Goal: Use online tool/utility

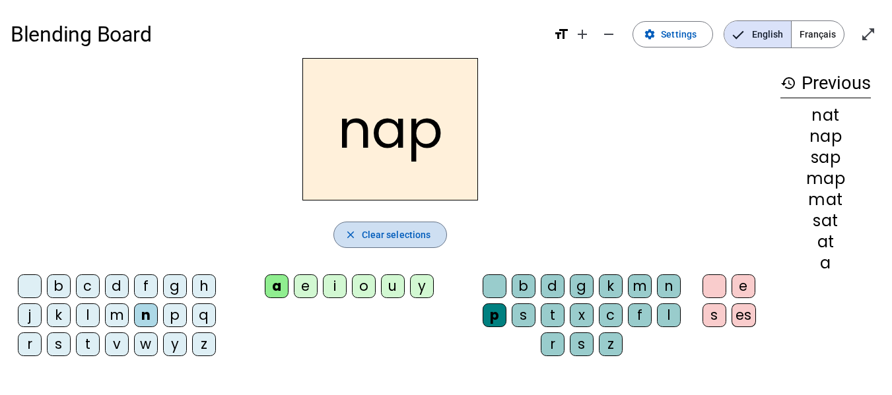
click at [411, 235] on span "Clear selections" at bounding box center [396, 235] width 69 height 16
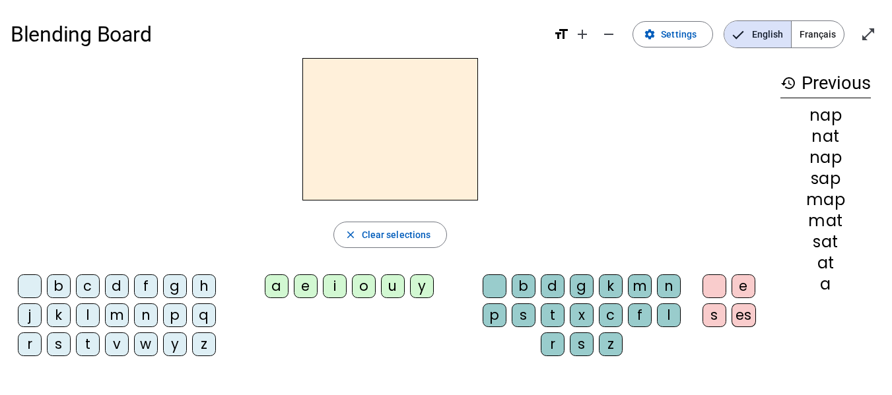
click at [146, 283] on div "f" at bounding box center [146, 287] width 24 height 24
click at [344, 289] on div "i" at bounding box center [335, 287] width 24 height 24
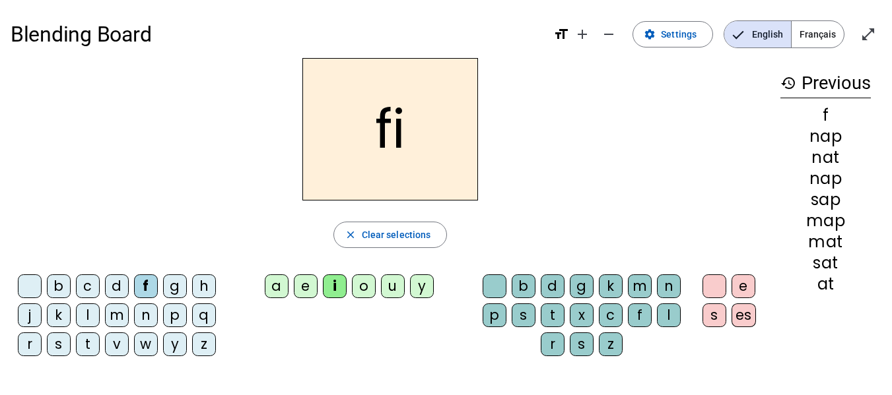
click at [667, 317] on div "l" at bounding box center [669, 316] width 24 height 24
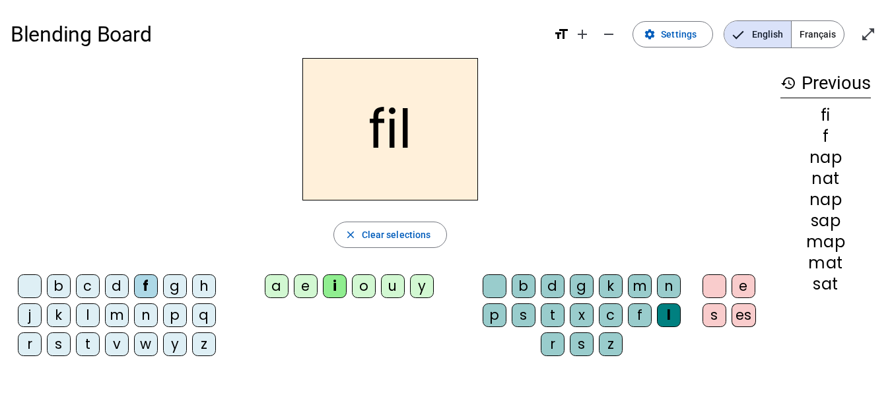
click at [145, 316] on div "n" at bounding box center [146, 316] width 24 height 24
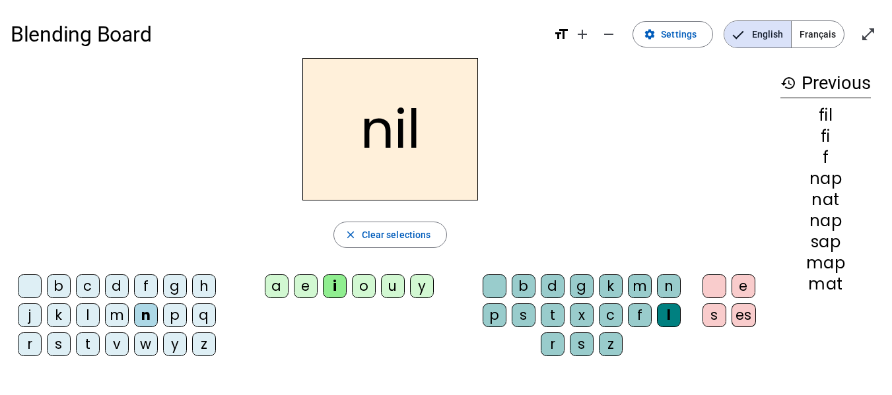
click at [116, 322] on div "m" at bounding box center [117, 316] width 24 height 24
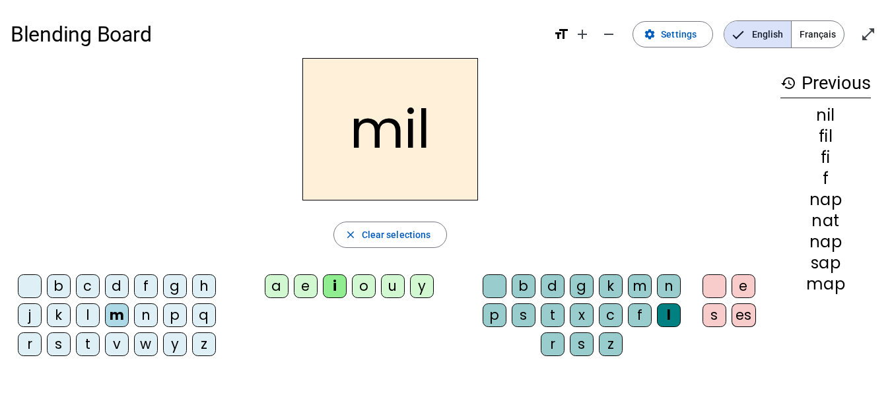
click at [57, 349] on div "s" at bounding box center [59, 345] width 24 height 24
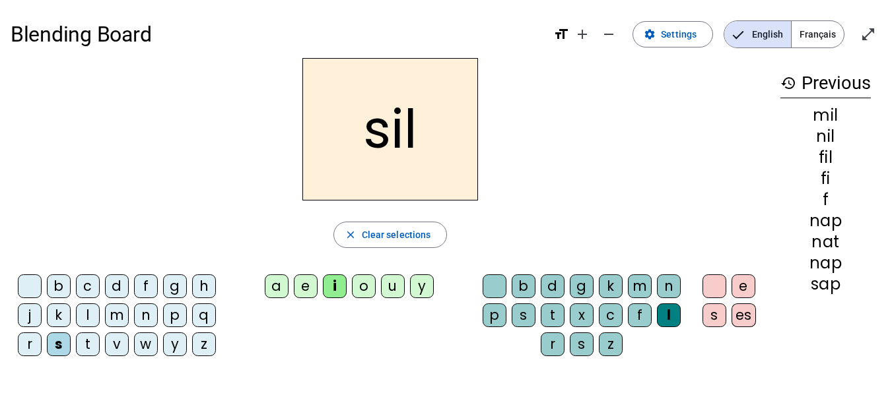
click at [496, 282] on div at bounding box center [495, 287] width 24 height 24
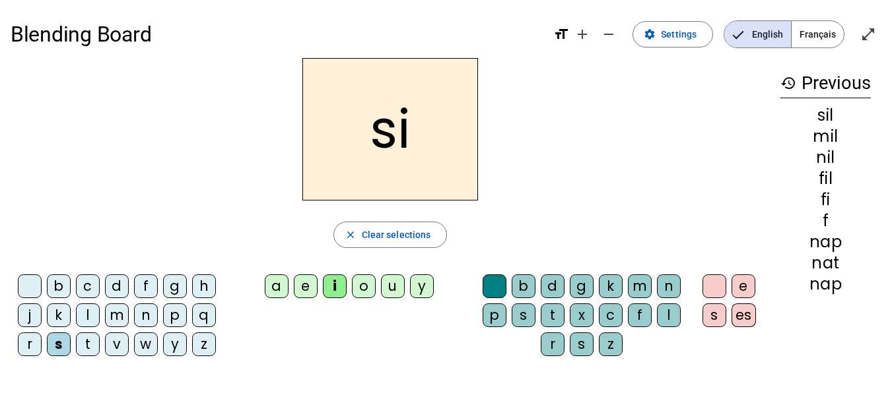
click at [269, 289] on div "a" at bounding box center [277, 287] width 24 height 24
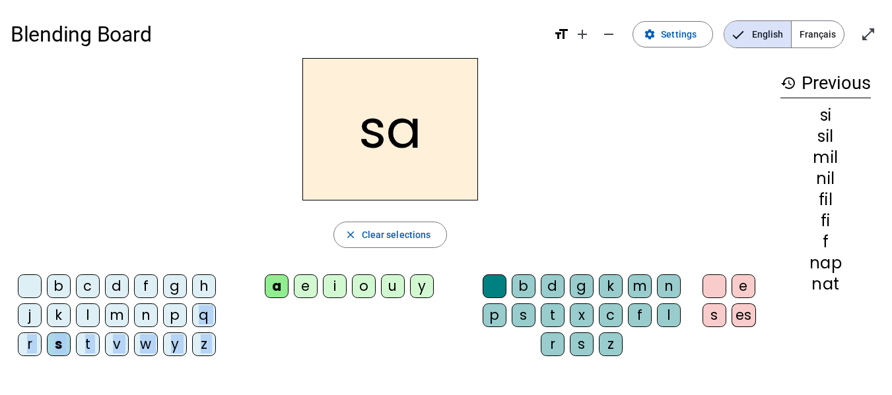
drag, startPoint x: 269, startPoint y: 289, endPoint x: 188, endPoint y: 314, distance: 84.4
click at [188, 314] on div "b c d f g h j k l m n p q r s t v w y z a e i o u y b d g k m n p s t x c f l r…" at bounding box center [390, 318] width 759 height 98
click at [83, 337] on div "t" at bounding box center [88, 345] width 24 height 24
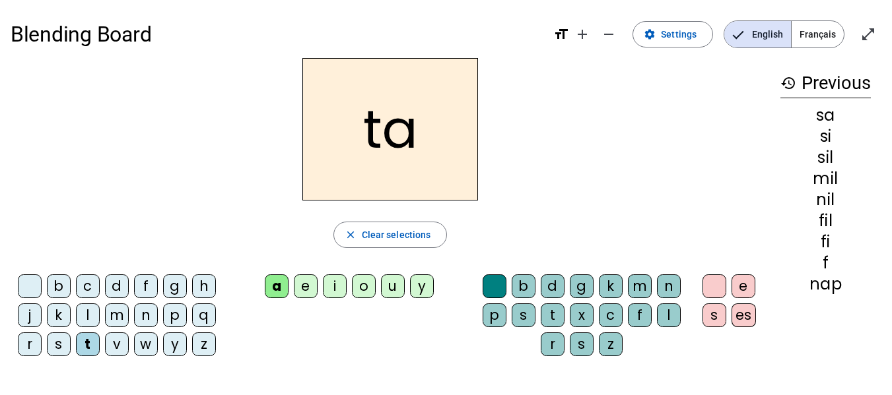
click at [112, 312] on div "m" at bounding box center [117, 316] width 24 height 24
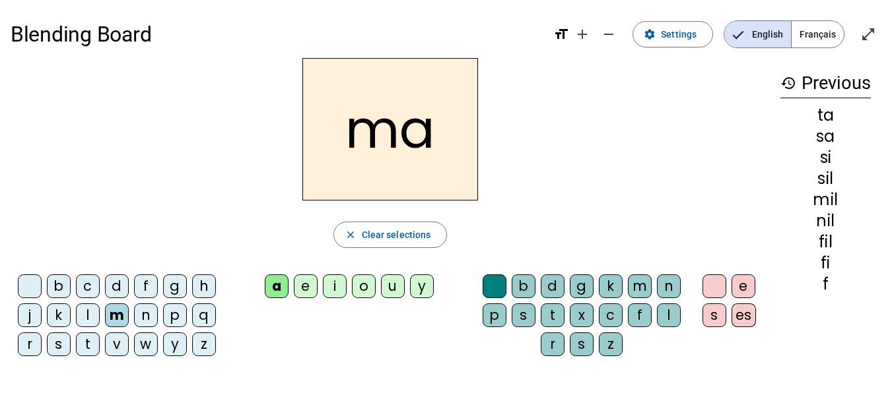
click at [675, 313] on div "l" at bounding box center [669, 316] width 24 height 24
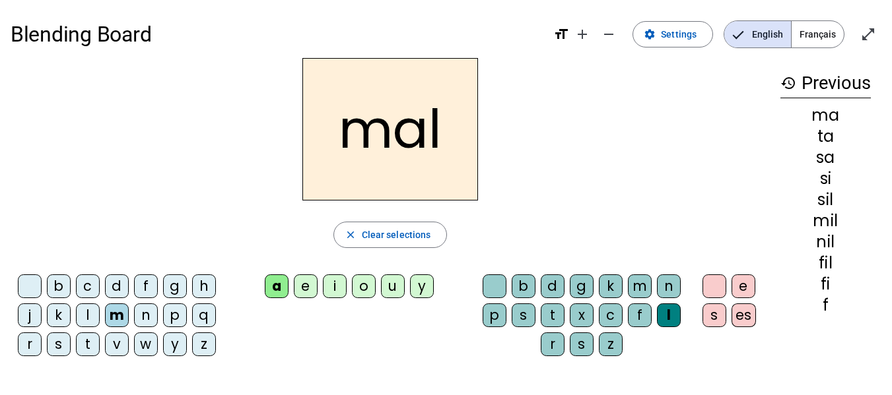
click at [121, 346] on div "v" at bounding box center [117, 345] width 24 height 24
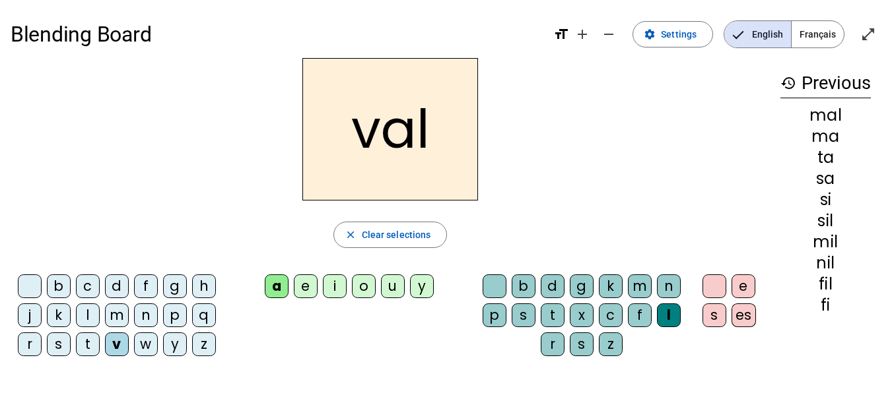
click at [504, 285] on div at bounding box center [495, 287] width 24 height 24
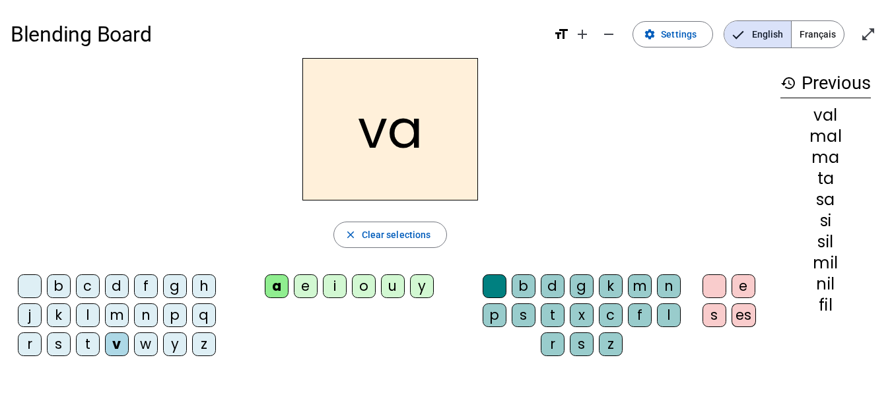
click at [334, 281] on div "i" at bounding box center [335, 287] width 24 height 24
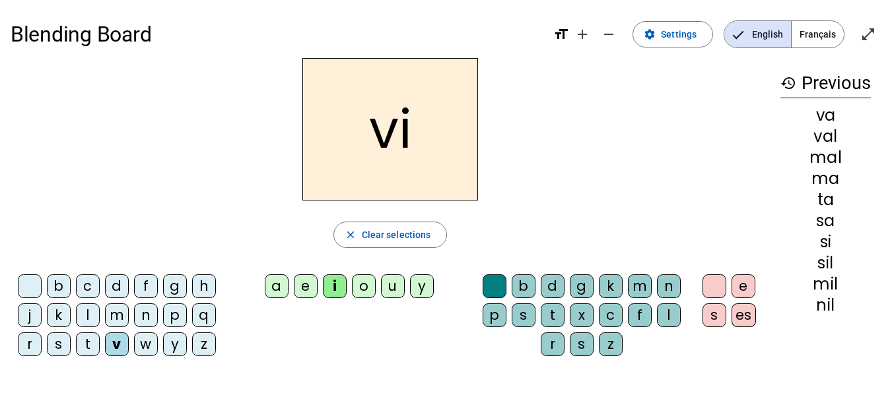
click at [634, 281] on div "m" at bounding box center [640, 287] width 24 height 24
